Goal: Information Seeking & Learning: Learn about a topic

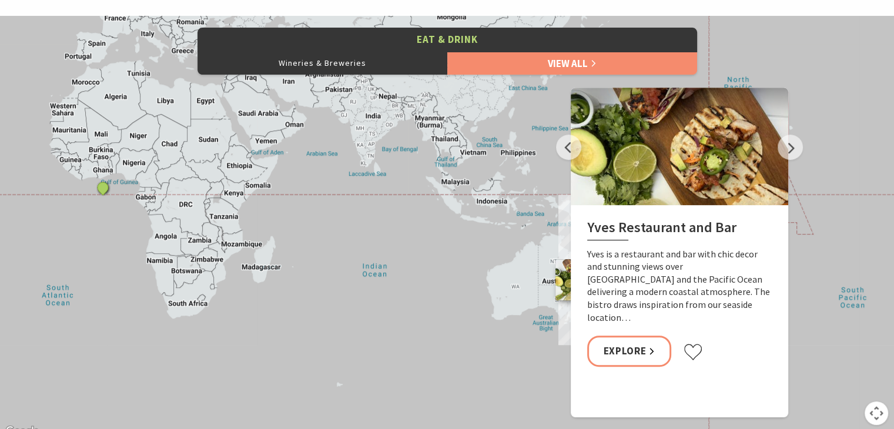
scroll to position [521, 0]
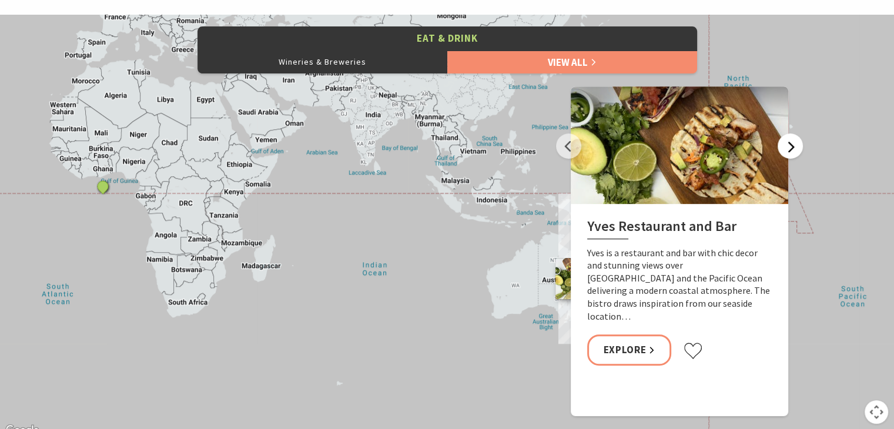
click at [790, 154] on button "Next" at bounding box center [789, 145] width 25 height 25
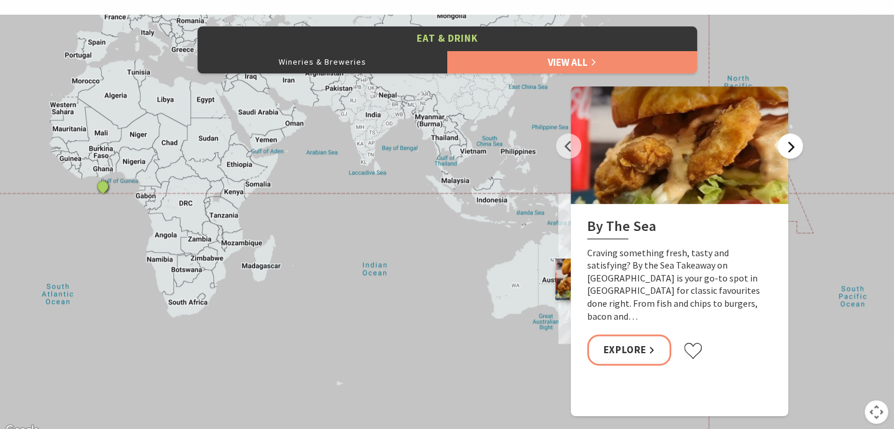
click at [790, 154] on button "Next" at bounding box center [789, 145] width 25 height 25
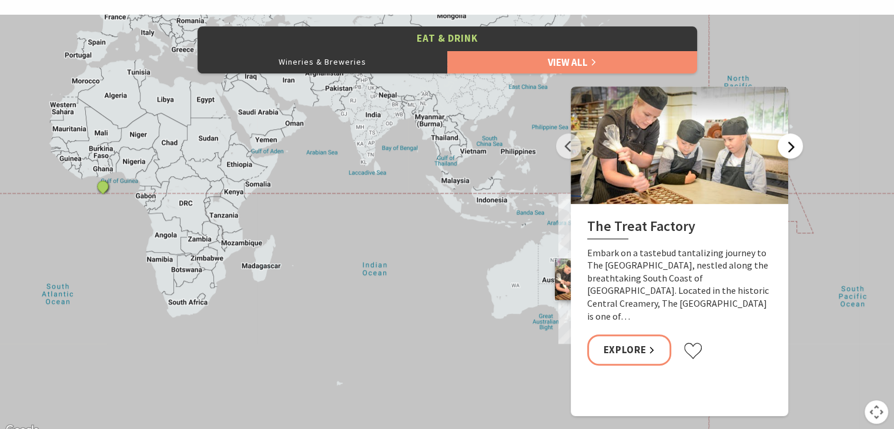
click at [790, 154] on button "Next" at bounding box center [789, 145] width 25 height 25
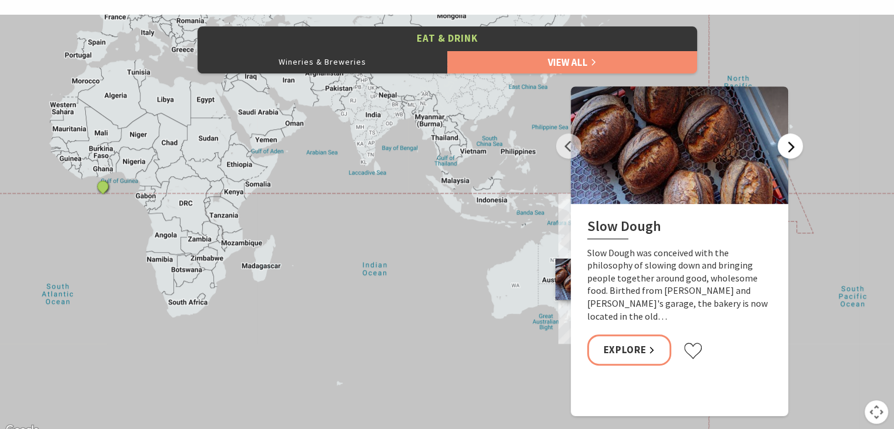
click at [790, 154] on button "Next" at bounding box center [789, 145] width 25 height 25
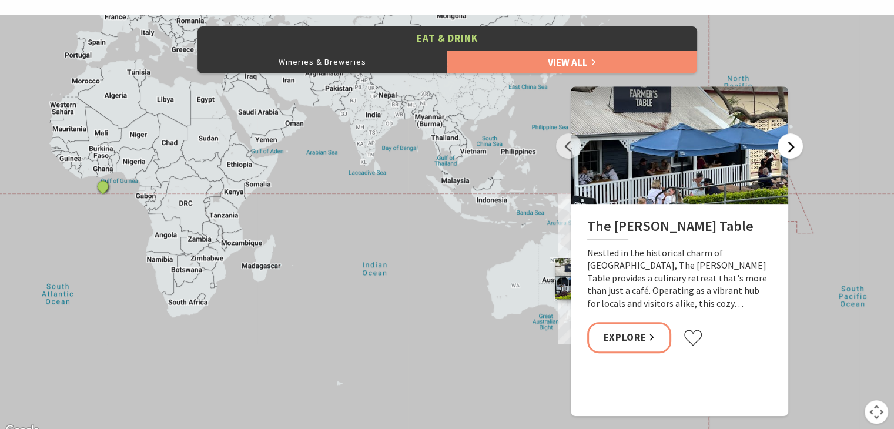
click at [790, 154] on button "Next" at bounding box center [789, 145] width 25 height 25
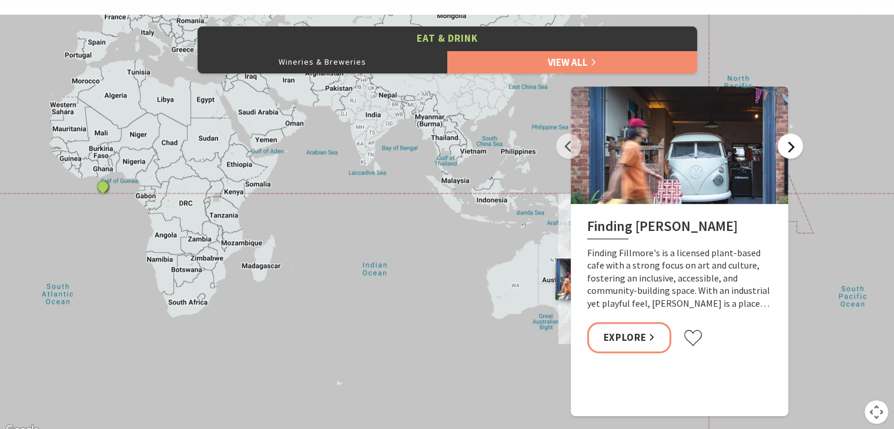
click at [790, 154] on button "Next" at bounding box center [789, 145] width 25 height 25
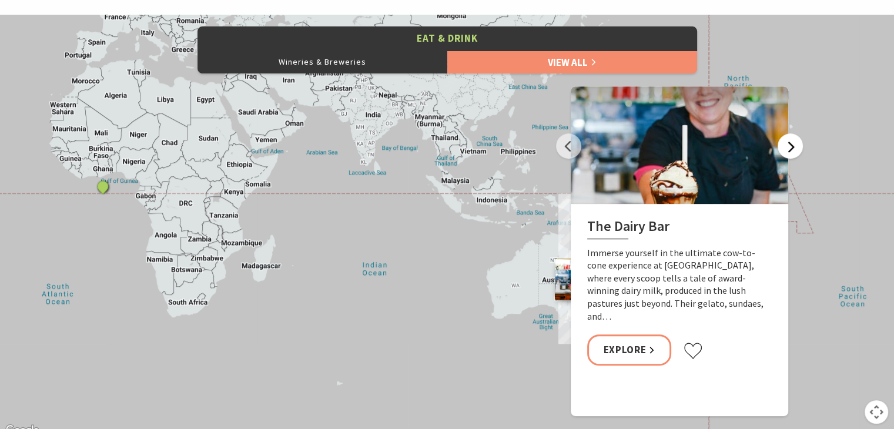
click at [790, 154] on button "Next" at bounding box center [789, 145] width 25 height 25
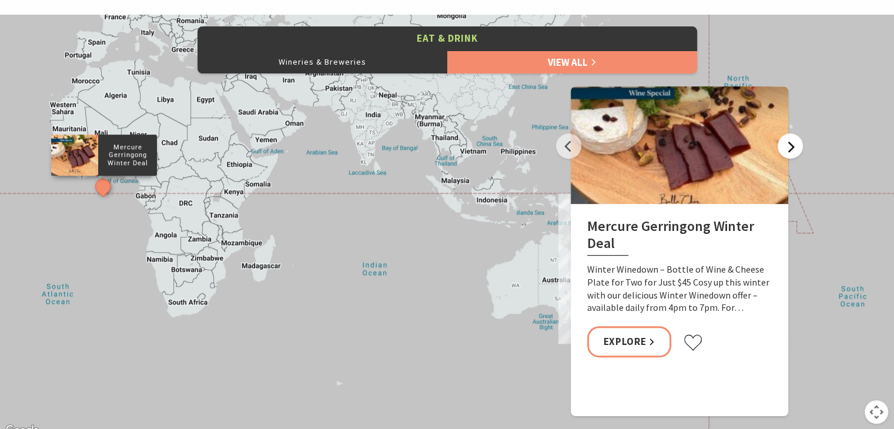
click at [790, 154] on button "Next" at bounding box center [789, 145] width 25 height 25
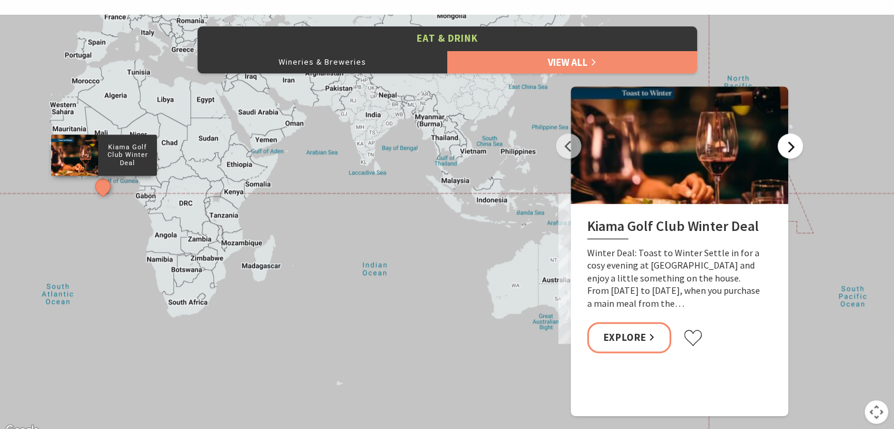
click at [790, 154] on button "Next" at bounding box center [789, 145] width 25 height 25
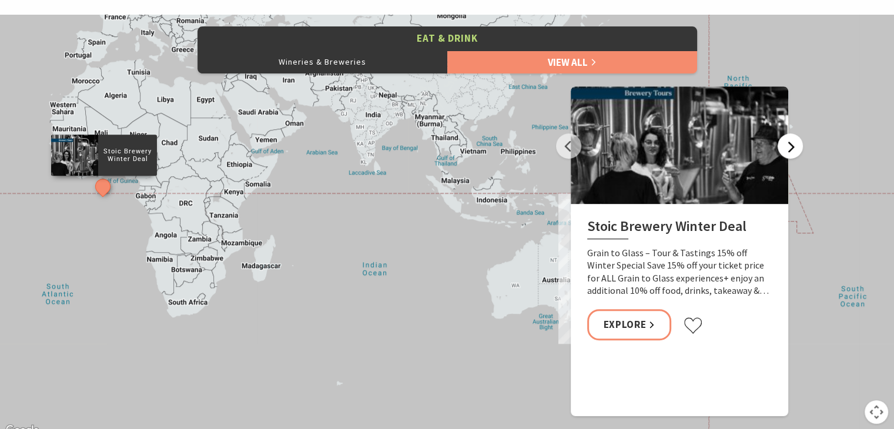
click at [790, 154] on button "Next" at bounding box center [789, 145] width 25 height 25
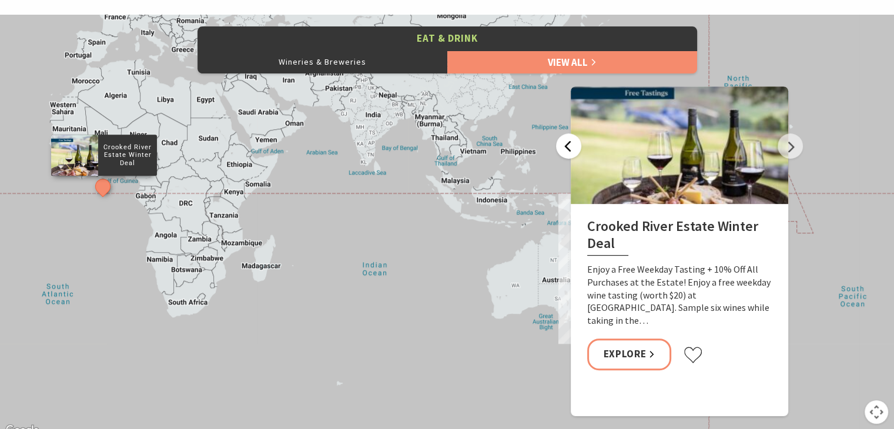
click at [569, 146] on button "Previous" at bounding box center [568, 145] width 25 height 25
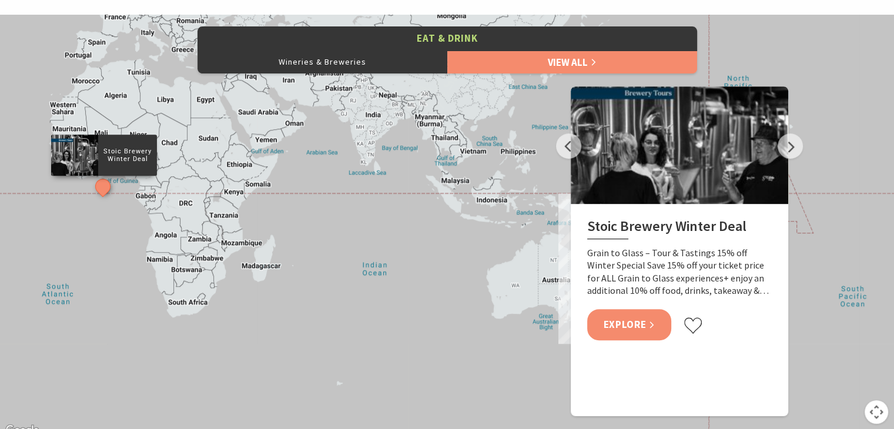
click at [650, 331] on link "Explore" at bounding box center [629, 324] width 85 height 31
click at [790, 149] on button "Next" at bounding box center [789, 145] width 25 height 25
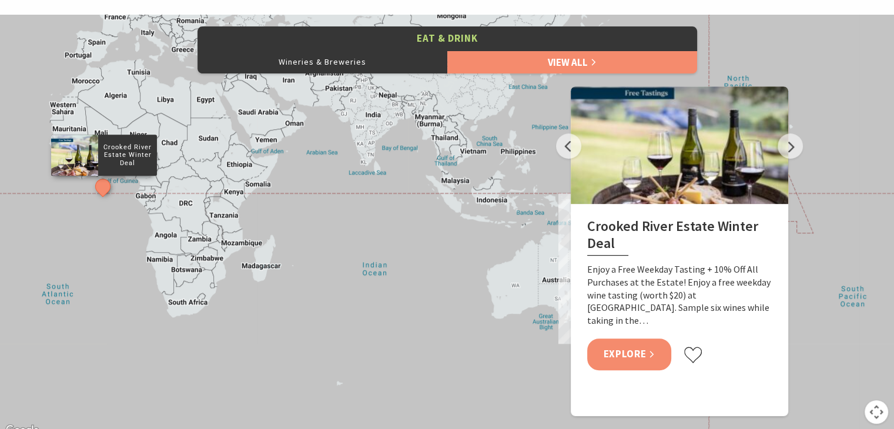
click at [640, 338] on link "Explore" at bounding box center [629, 353] width 85 height 31
click at [790, 156] on button "Next" at bounding box center [789, 145] width 25 height 25
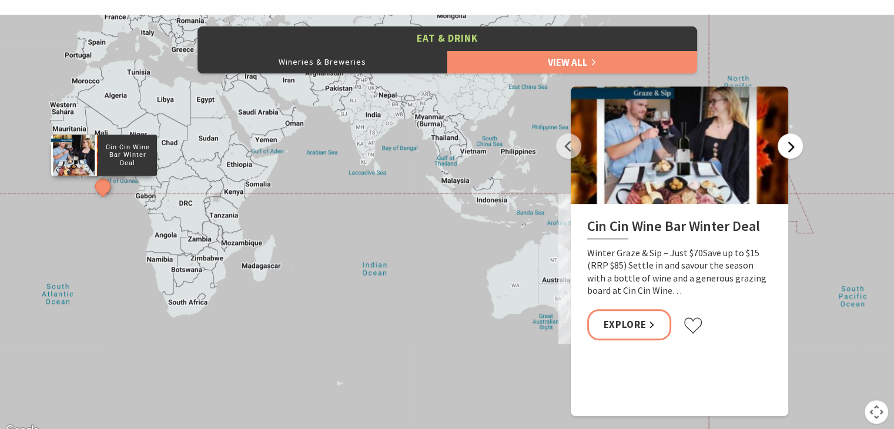
click at [787, 143] on button "Next" at bounding box center [789, 145] width 25 height 25
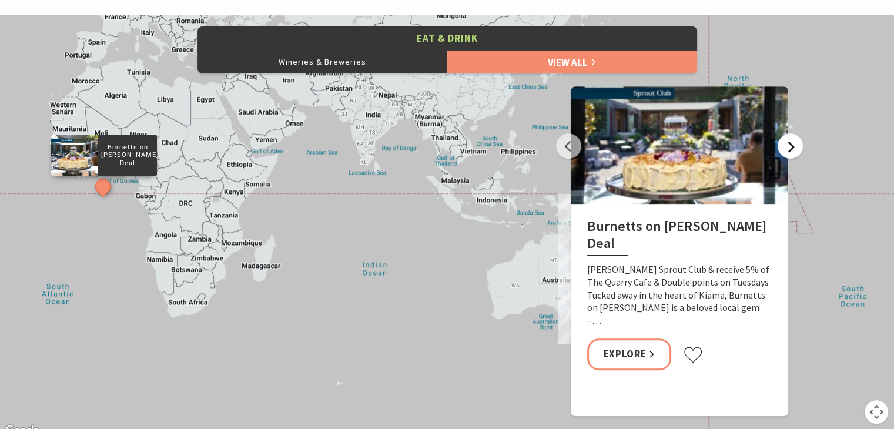
click at [787, 143] on button "Next" at bounding box center [789, 145] width 25 height 25
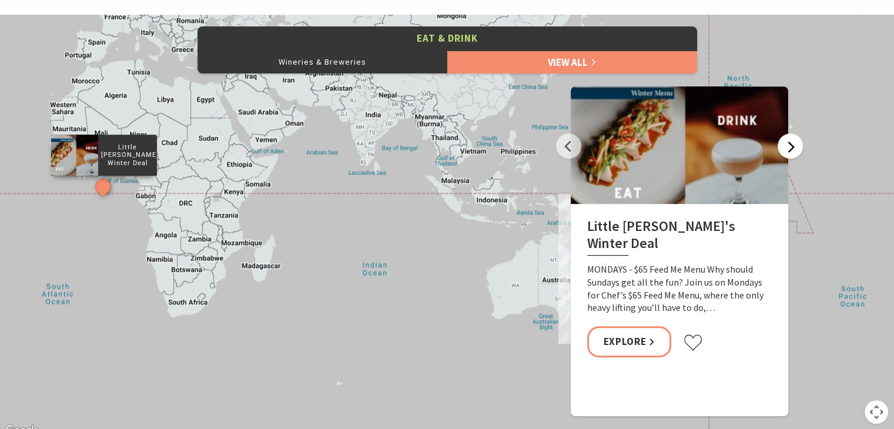
click at [787, 143] on button "Next" at bounding box center [789, 145] width 25 height 25
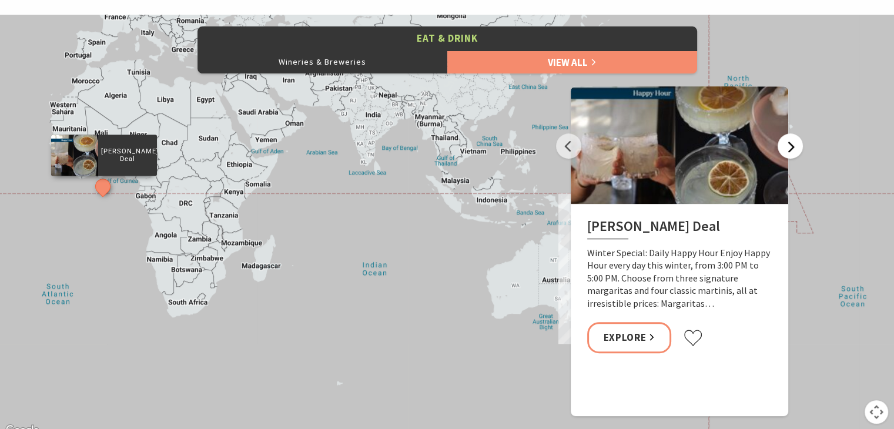
click at [787, 143] on button "Next" at bounding box center [789, 145] width 25 height 25
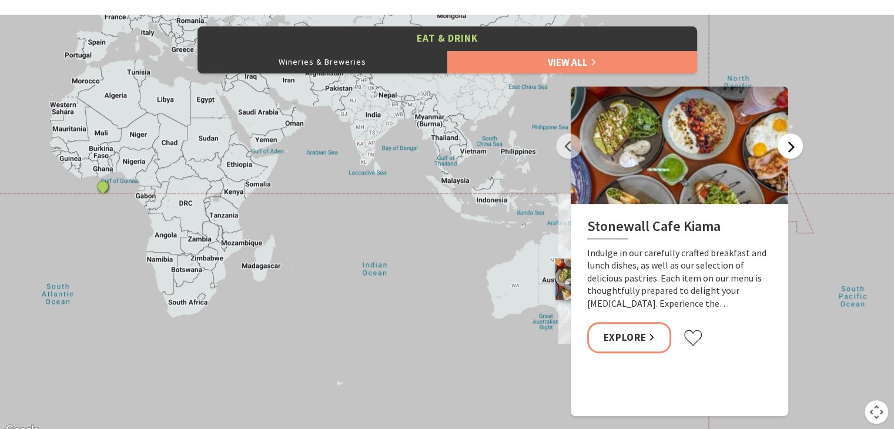
click at [787, 143] on button "Next" at bounding box center [789, 145] width 25 height 25
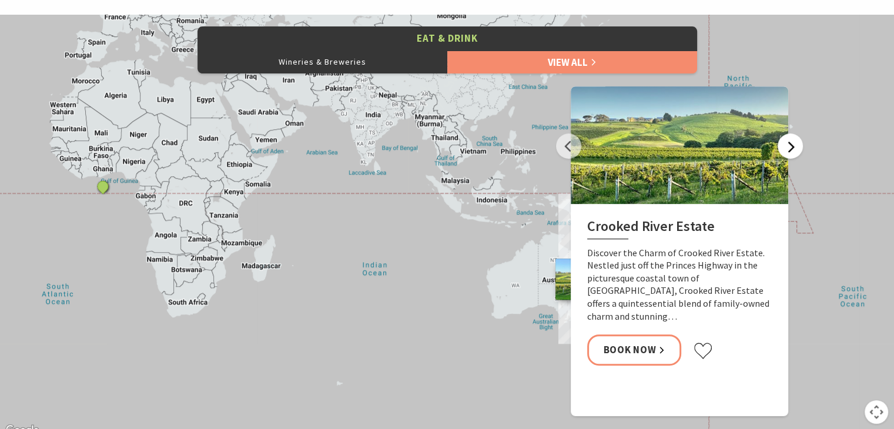
click at [787, 143] on button "Next" at bounding box center [789, 145] width 25 height 25
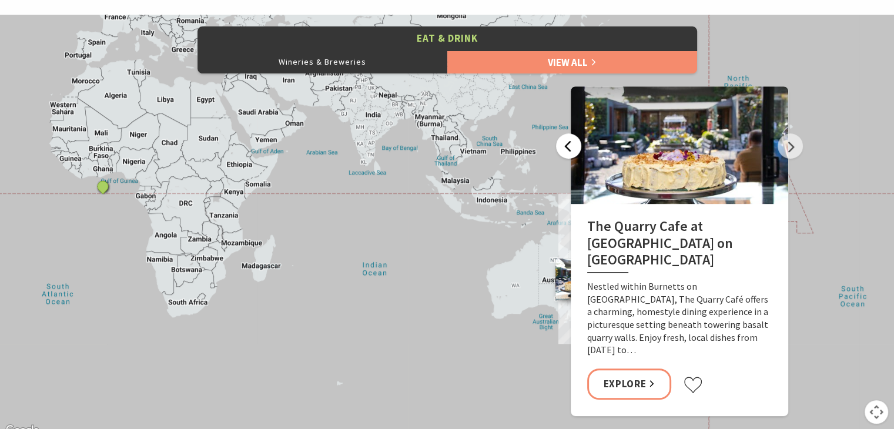
click at [562, 152] on button "Previous" at bounding box center [568, 145] width 25 height 25
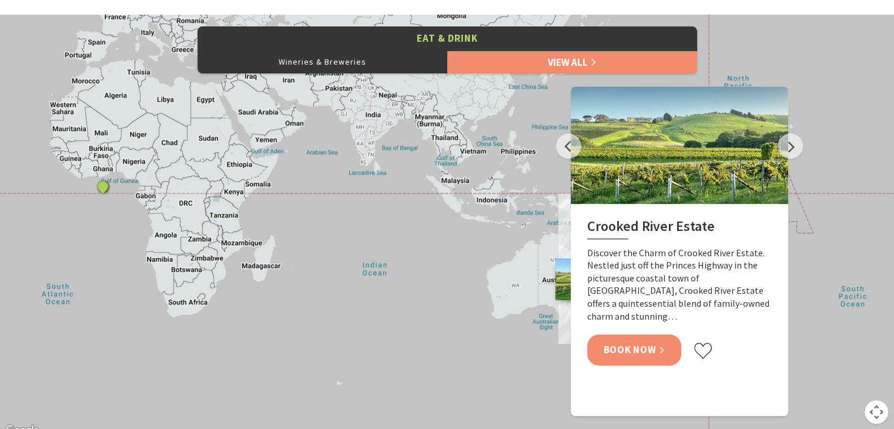
click at [630, 344] on link "Book Now" at bounding box center [634, 349] width 95 height 31
click at [793, 138] on button "Next" at bounding box center [789, 145] width 25 height 25
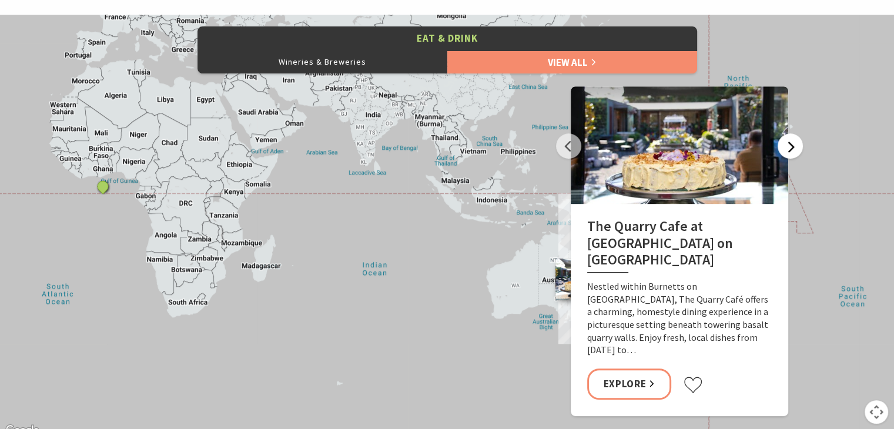
click at [793, 138] on button "Next" at bounding box center [789, 145] width 25 height 25
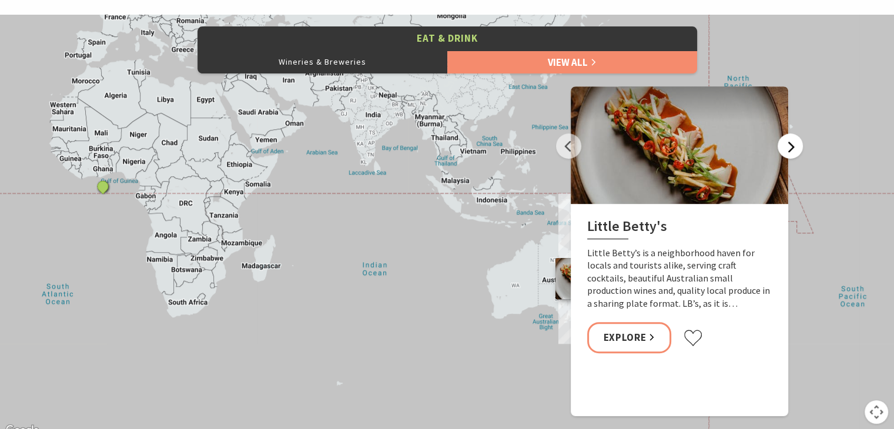
click at [793, 138] on button "Next" at bounding box center [789, 145] width 25 height 25
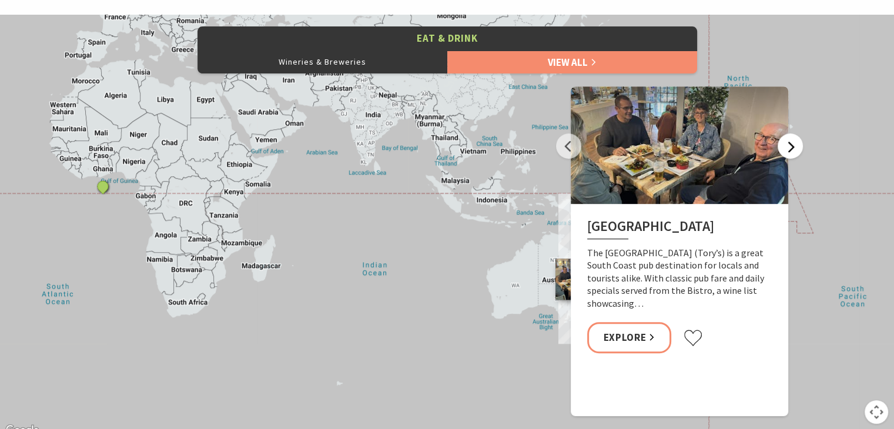
click at [793, 138] on button "Next" at bounding box center [789, 145] width 25 height 25
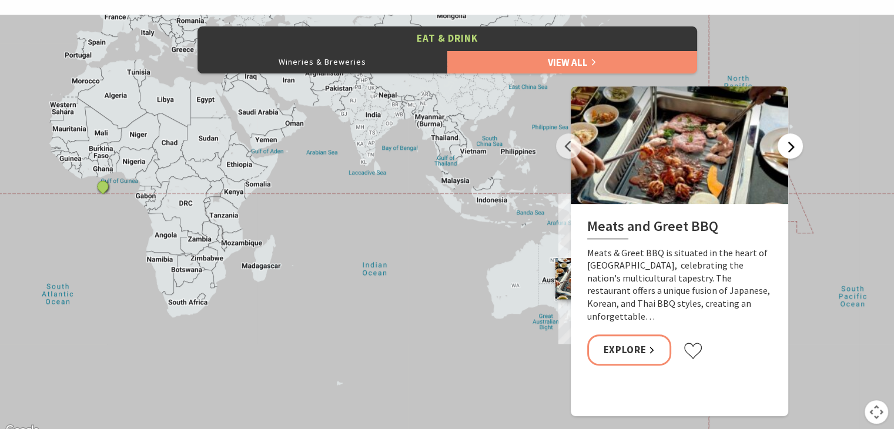
click at [793, 138] on button "Next" at bounding box center [789, 145] width 25 height 25
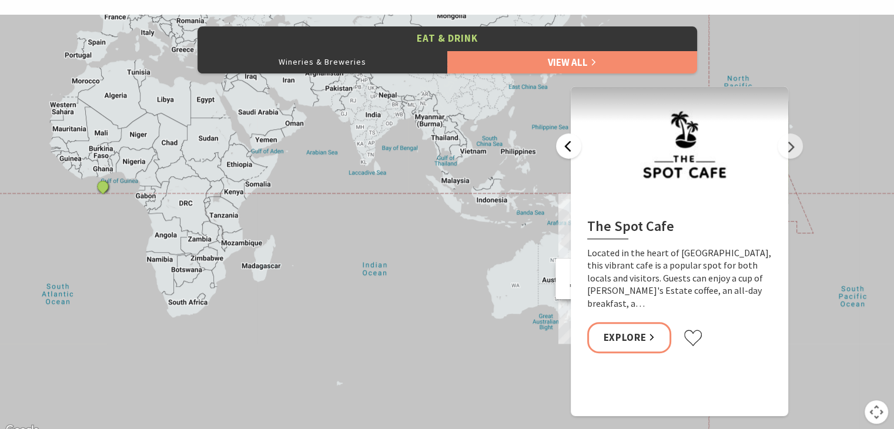
click at [568, 139] on button "Previous" at bounding box center [568, 145] width 25 height 25
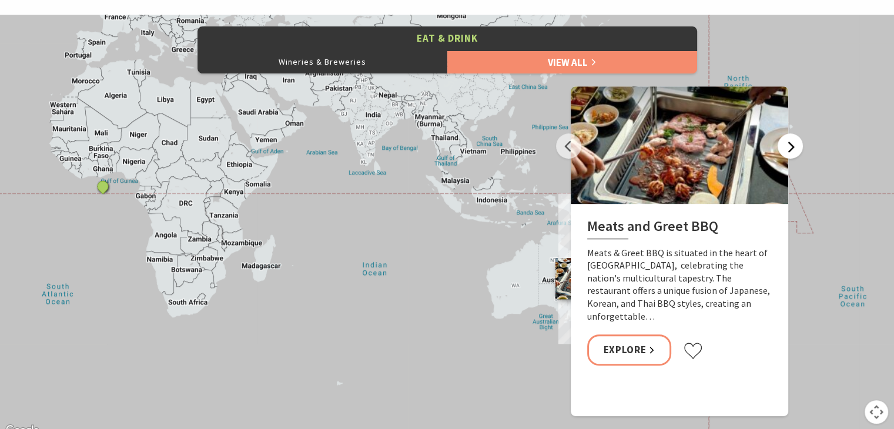
click at [786, 144] on button "Next" at bounding box center [789, 145] width 25 height 25
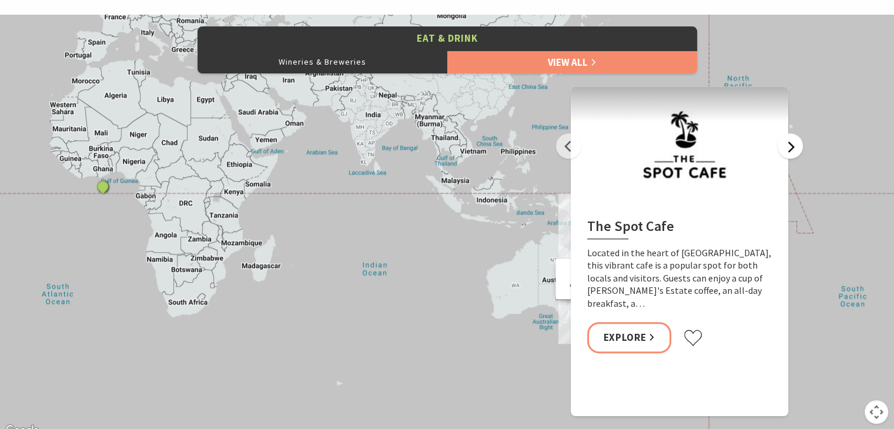
click at [786, 144] on button "Next" at bounding box center [789, 145] width 25 height 25
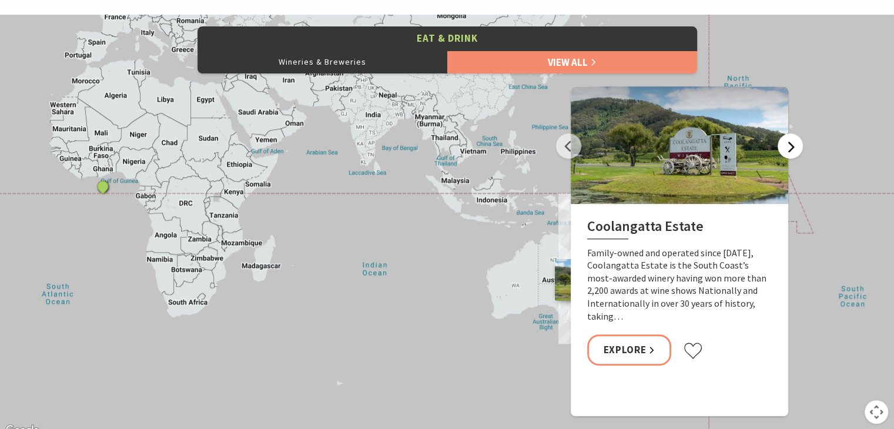
click at [786, 144] on button "Next" at bounding box center [789, 145] width 25 height 25
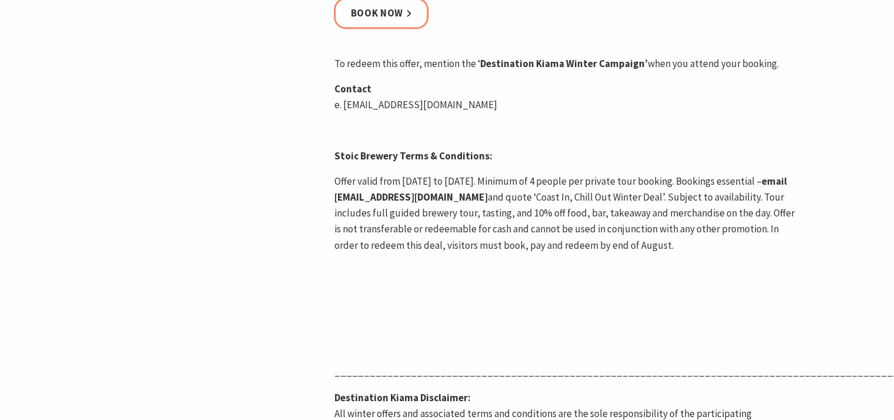
scroll to position [721, 0]
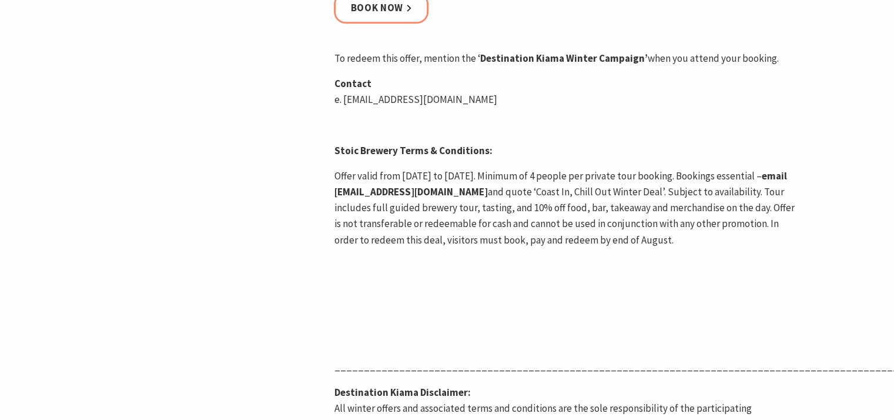
click at [498, 170] on p "Offer valid from 1 June to 31 August 2025. Minimum of 4 people per private tour…" at bounding box center [564, 208] width 461 height 80
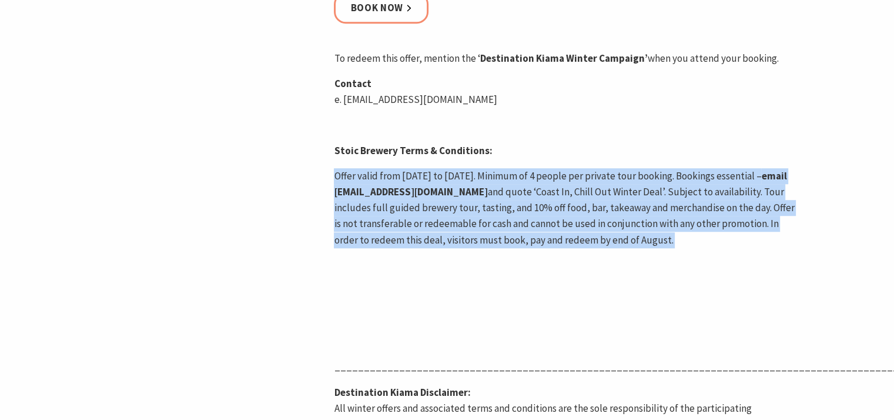
click at [498, 170] on p "Offer valid from 1 June to 31 August 2025. Minimum of 4 people per private tour…" at bounding box center [564, 208] width 461 height 80
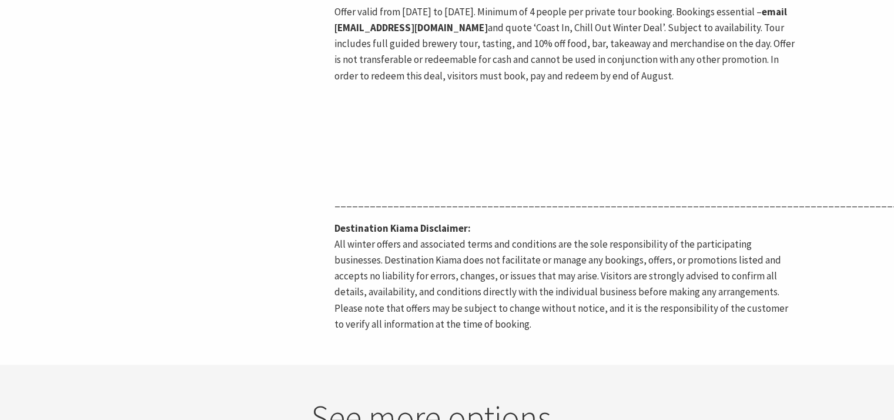
scroll to position [938, 0]
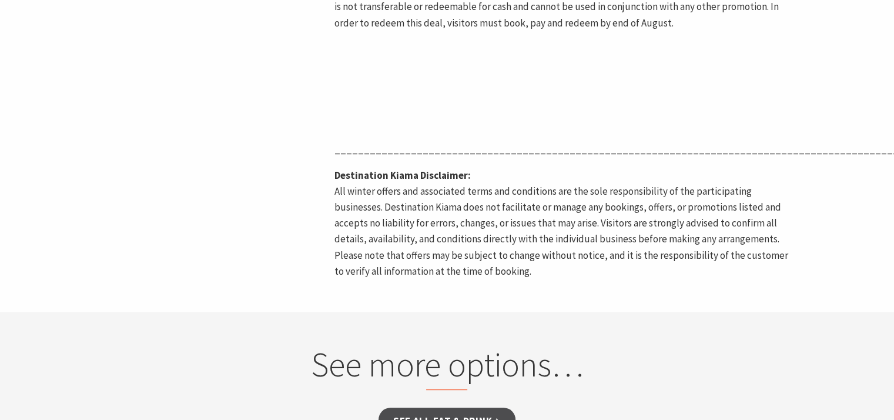
click at [498, 170] on p "Destination Kiama Disclaimer: All winter offers and associated terms and condit…" at bounding box center [564, 223] width 461 height 112
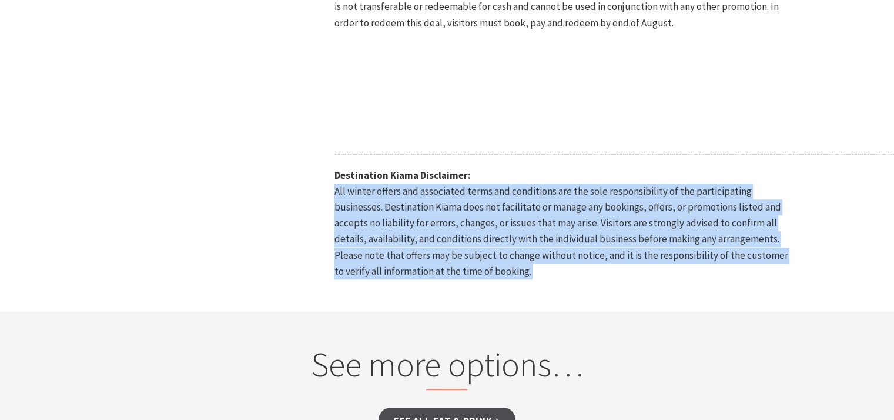
click at [498, 170] on p "Destination Kiama Disclaimer: All winter offers and associated terms and condit…" at bounding box center [564, 223] width 461 height 112
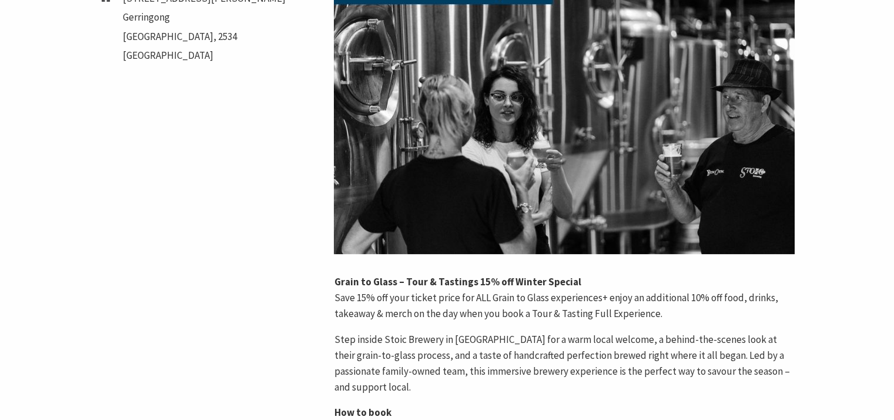
scroll to position [268, 0]
click at [494, 301] on p "Grain to Glass – Tour & Tastings 15% off Winter Special Save 15% off your ticke…" at bounding box center [564, 297] width 461 height 48
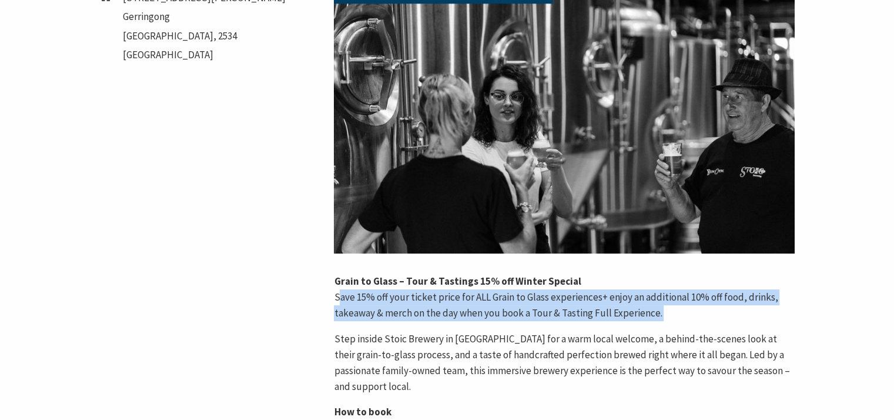
click at [494, 301] on p "Grain to Glass – Tour & Tastings 15% off Winter Special Save 15% off your ticke…" at bounding box center [564, 297] width 461 height 48
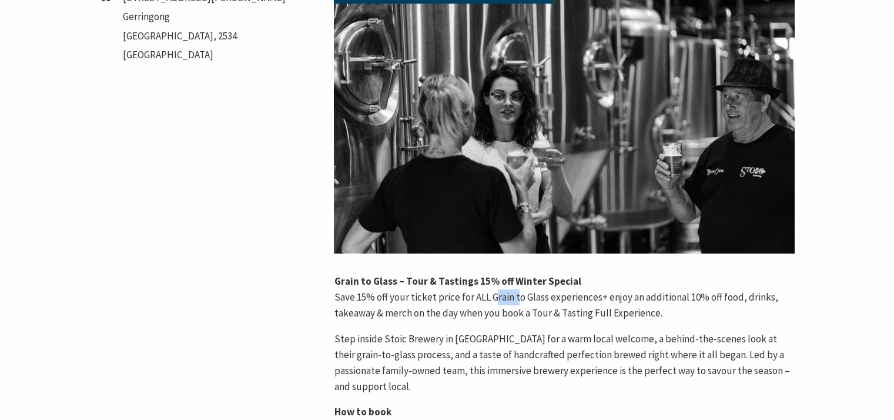
click at [494, 301] on p "Grain to Glass – Tour & Tastings 15% off Winter Special Save 15% off your ticke…" at bounding box center [564, 297] width 461 height 48
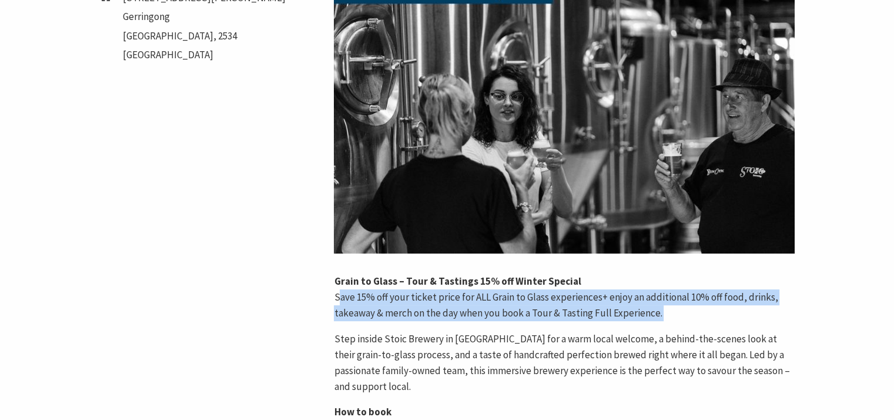
click at [494, 301] on p "Grain to Glass – Tour & Tastings 15% off Winter Special Save 15% off your ticke…" at bounding box center [564, 297] width 461 height 48
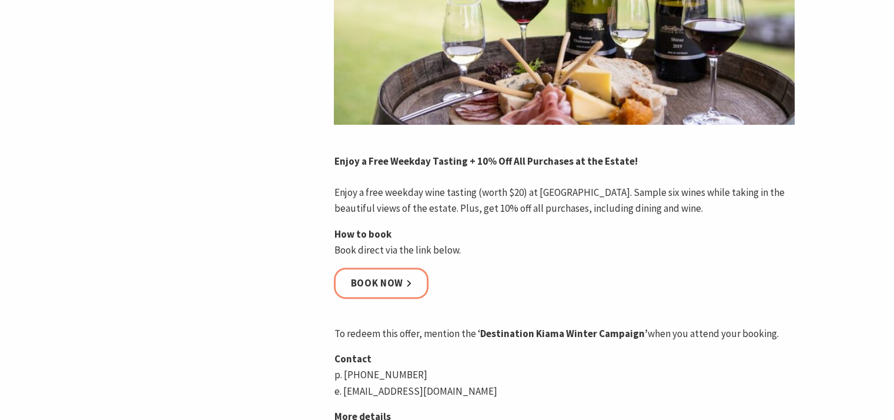
scroll to position [397, 0]
click at [542, 194] on p "Enjoy a free weekday wine tasting (worth $20) at Crooked River Estate. Sample s…" at bounding box center [564, 200] width 461 height 32
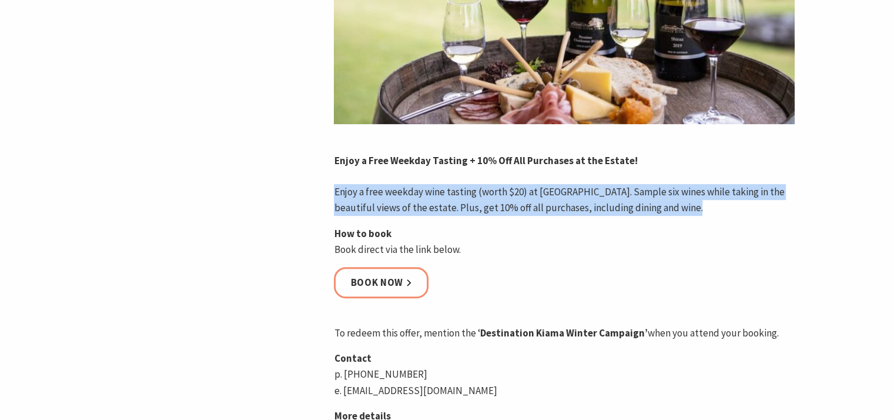
click at [542, 194] on p "Enjoy a free weekday wine tasting (worth $20) at Crooked River Estate. Sample s…" at bounding box center [564, 200] width 461 height 32
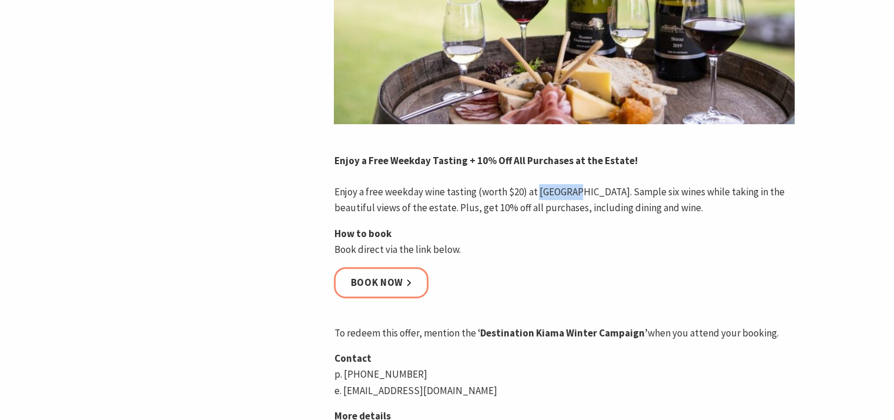
click at [542, 194] on p "Enjoy a free weekday wine tasting (worth $20) at Crooked River Estate. Sample s…" at bounding box center [564, 200] width 461 height 32
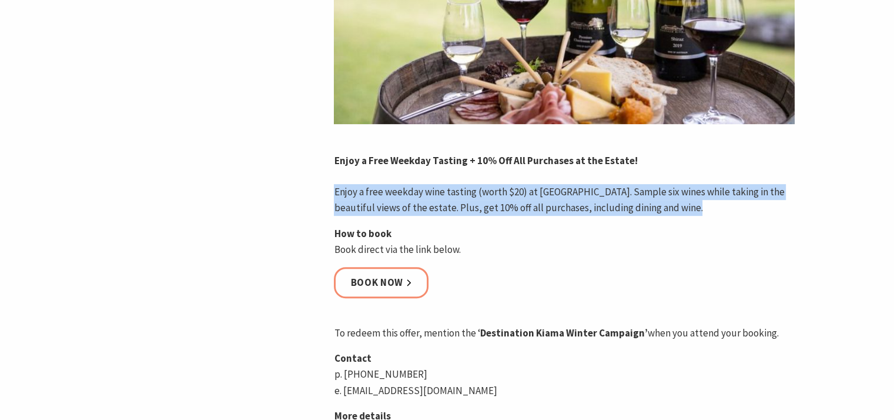
click at [542, 194] on p "Enjoy a free weekday wine tasting (worth $20) at Crooked River Estate. Sample s…" at bounding box center [564, 200] width 461 height 32
click at [379, 280] on link "Book now" at bounding box center [381, 282] width 95 height 31
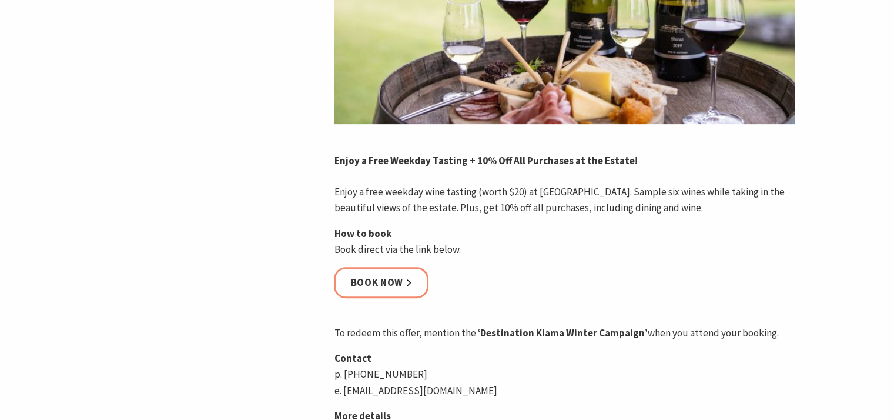
click at [657, 253] on p "How to book Book direct via the link below." at bounding box center [564, 242] width 461 height 32
click at [402, 271] on link "Book now" at bounding box center [381, 282] width 95 height 31
click at [701, 271] on p "Book now" at bounding box center [564, 291] width 461 height 49
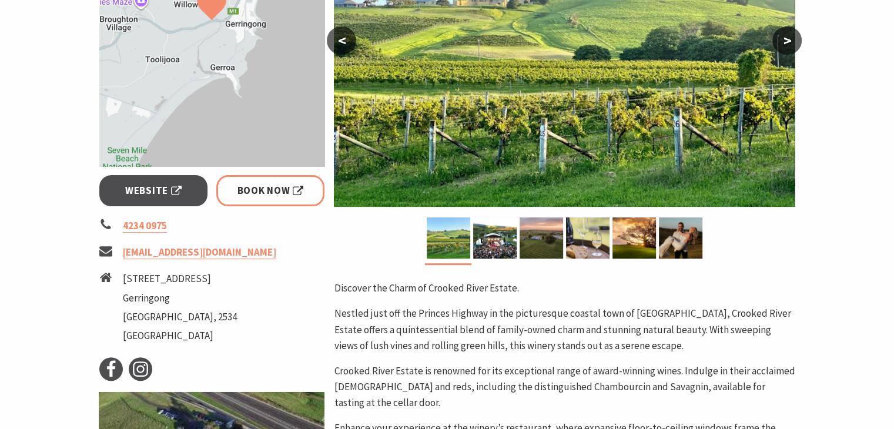
scroll to position [399, 0]
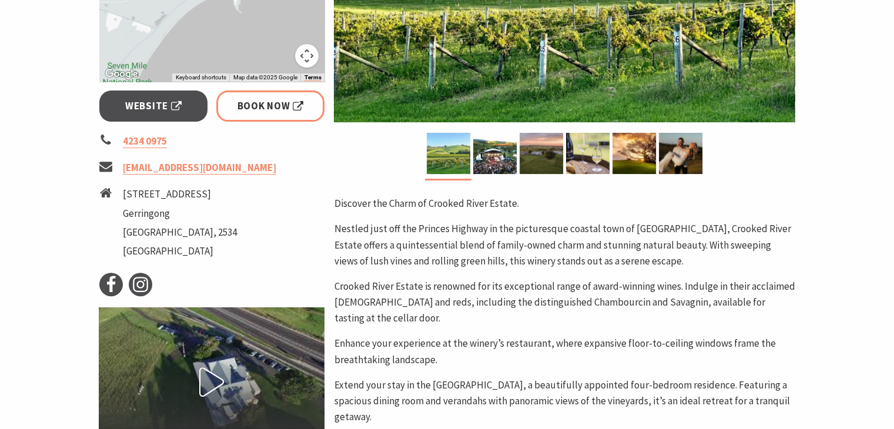
click at [701, 271] on div "Discover the Charm of Crooked River Estate. Nestled just off the Princes Highwa…" at bounding box center [564, 360] width 461 height 328
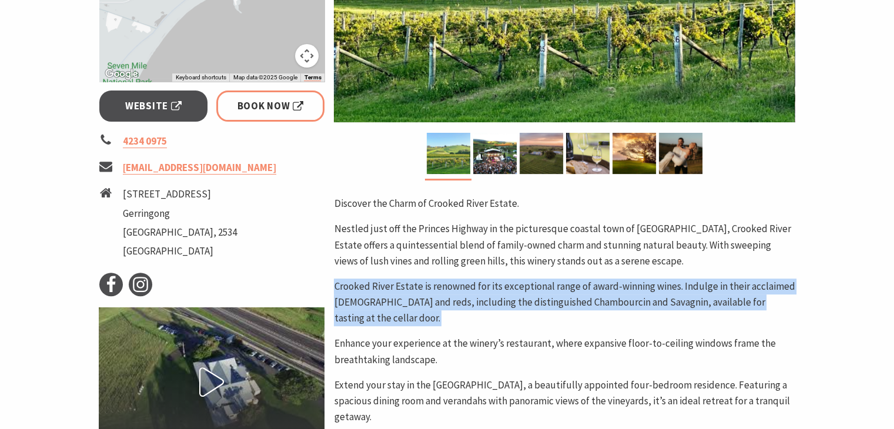
click at [701, 271] on div "Discover the Charm of Crooked River Estate. Nestled just off the Princes Highwa…" at bounding box center [564, 360] width 461 height 328
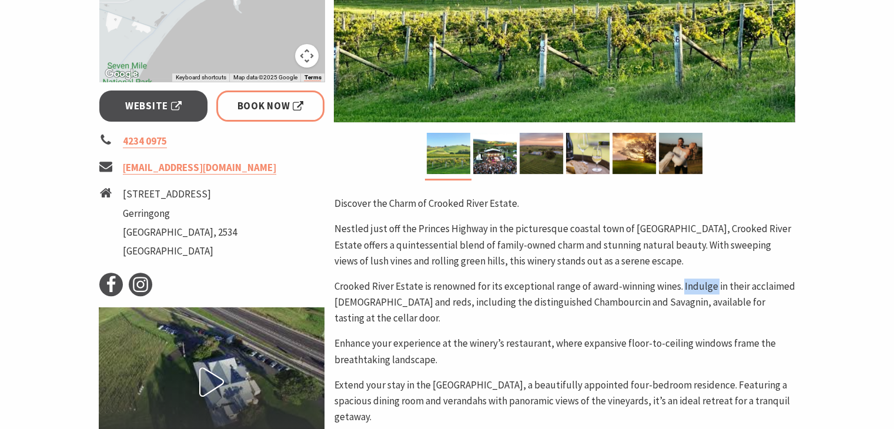
click at [701, 271] on div "Discover the Charm of Crooked River Estate. Nestled just off the Princes Highwa…" at bounding box center [564, 360] width 461 height 328
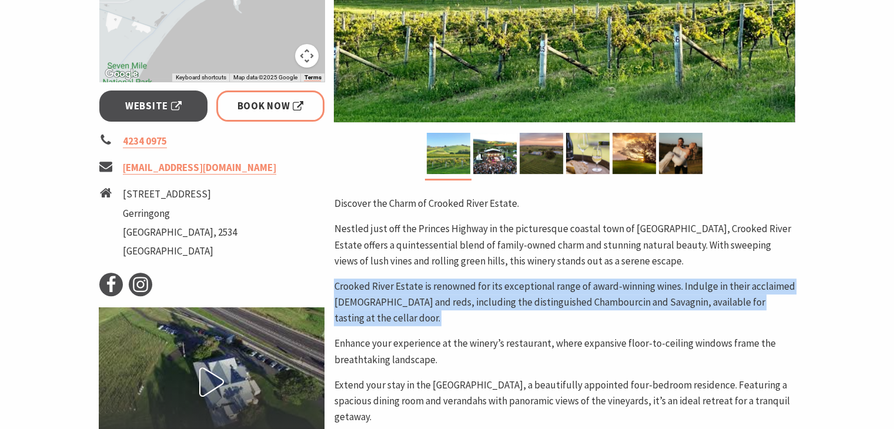
click at [701, 271] on div "Discover the Charm of Crooked River Estate. Nestled just off the Princes Highwa…" at bounding box center [564, 360] width 461 height 328
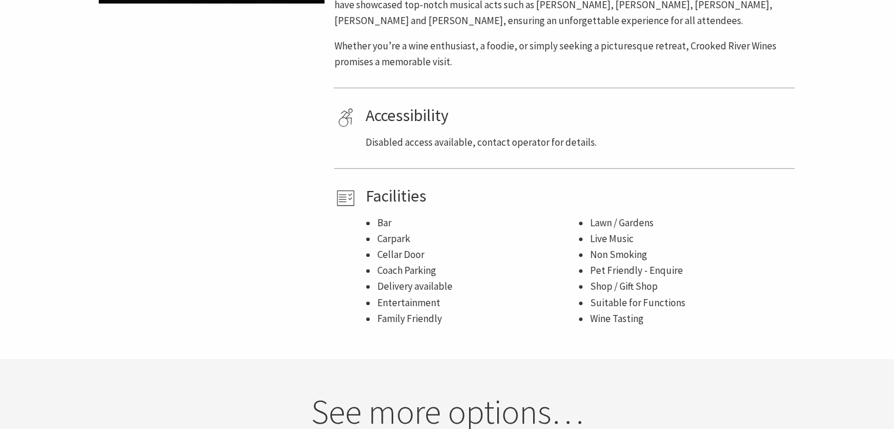
scroll to position [854, 0]
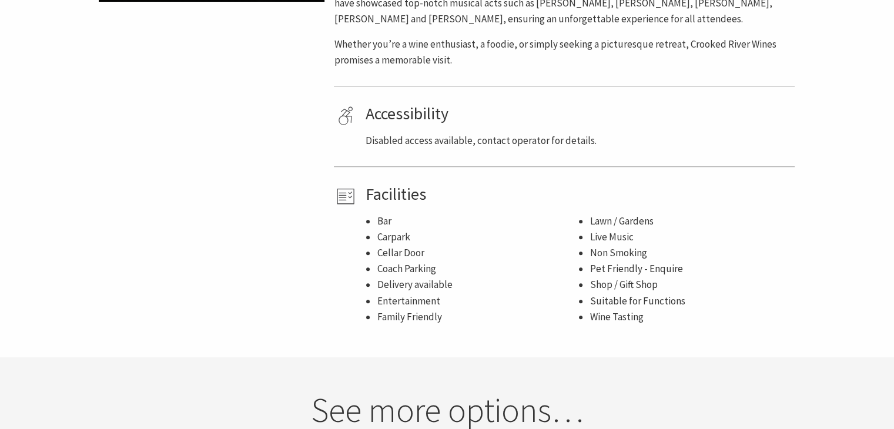
click at [377, 293] on li "Entertainment" at bounding box center [477, 301] width 201 height 16
click at [414, 277] on li "Delivery available" at bounding box center [477, 285] width 201 height 16
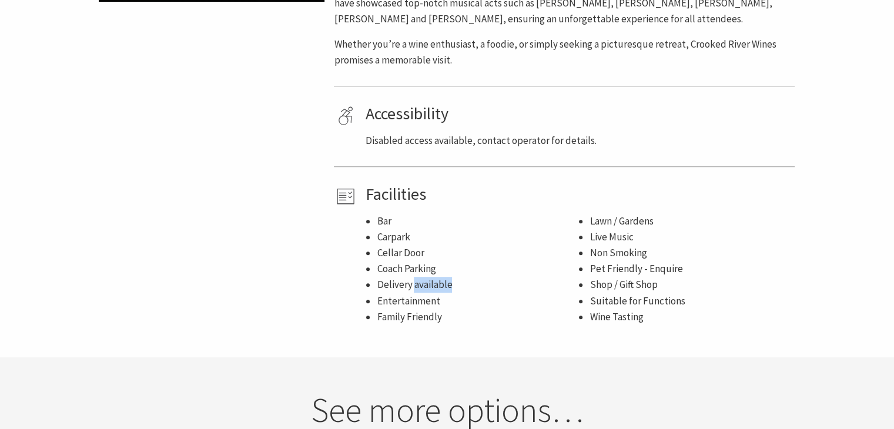
click at [414, 277] on li "Delivery available" at bounding box center [477, 285] width 201 height 16
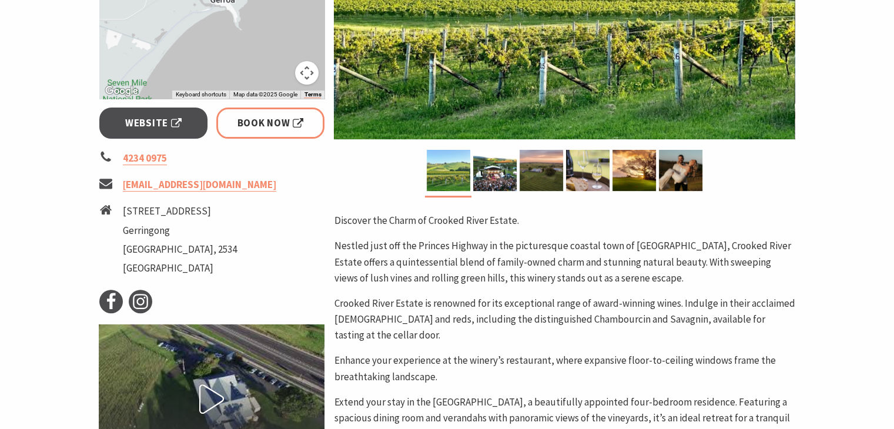
scroll to position [378, 0]
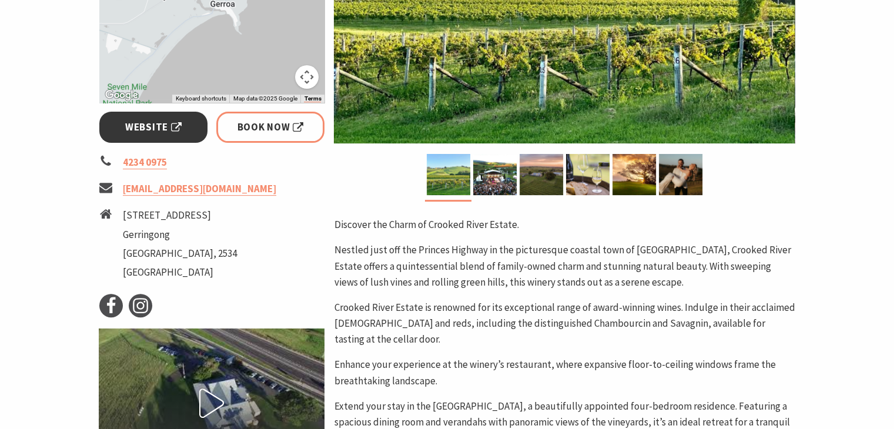
click at [169, 135] on link "Website" at bounding box center [153, 127] width 109 height 31
